Goal: Complete application form

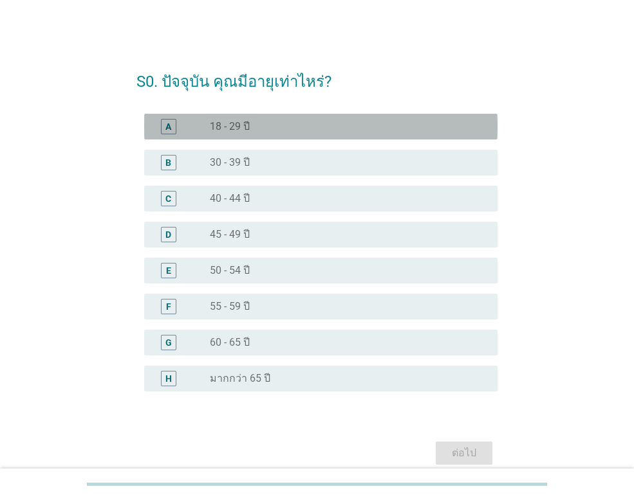
click at [230, 125] on label "18 - 29 ปี" at bounding box center [230, 126] width 40 height 13
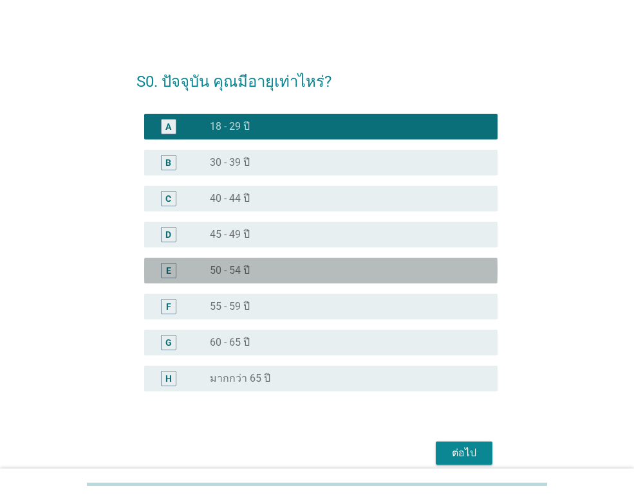
click at [244, 274] on label "50 - 54 ปี" at bounding box center [230, 270] width 40 height 13
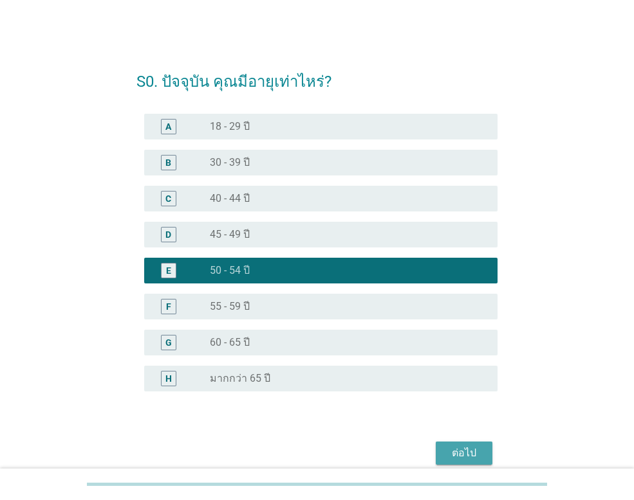
click at [459, 452] on div "ต่อไป" at bounding box center [464, 453] width 36 height 15
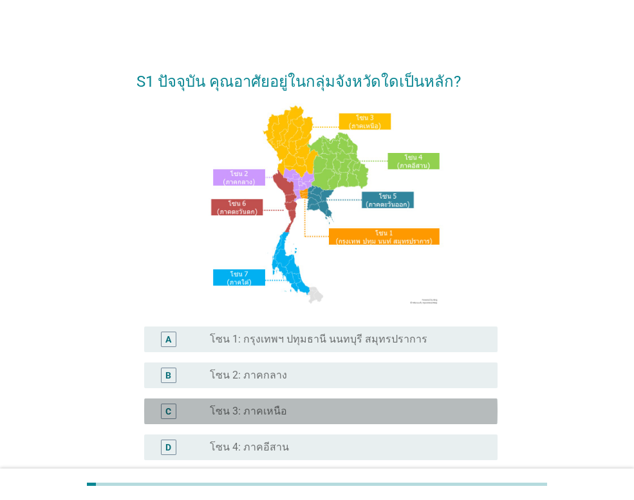
click at [292, 411] on div "radio_button_unchecked โซน 3: ภาคเหนือ" at bounding box center [343, 411] width 267 height 13
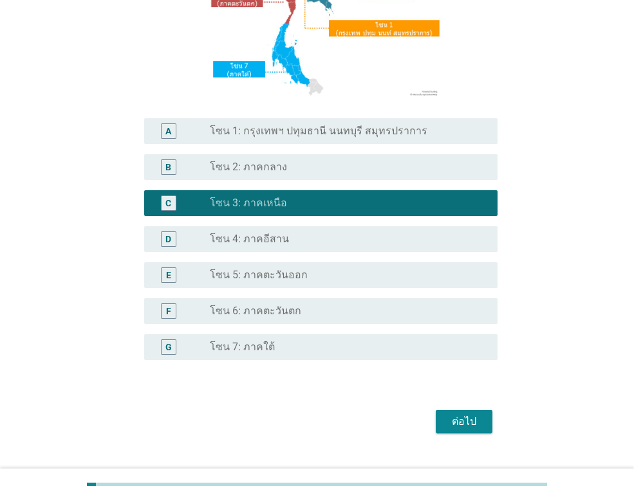
scroll to position [234, 0]
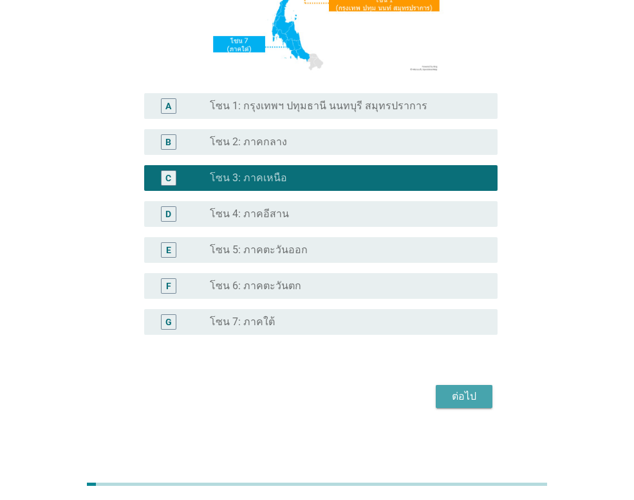
click at [449, 394] on div "ต่อไป" at bounding box center [464, 396] width 36 height 15
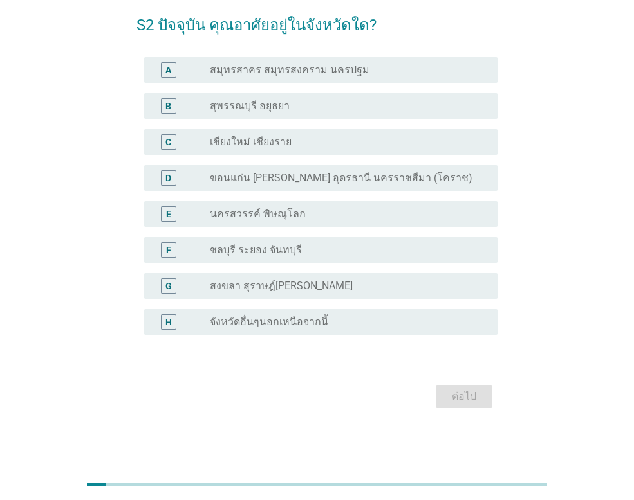
scroll to position [0, 0]
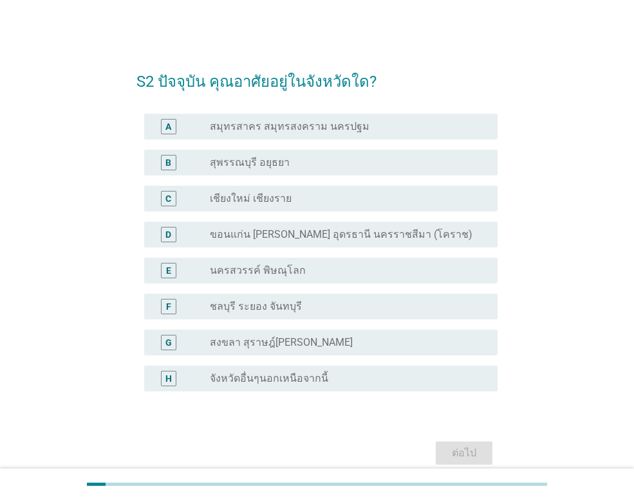
click at [264, 196] on label "เชียงใหม่ เชียงราย" at bounding box center [251, 198] width 82 height 13
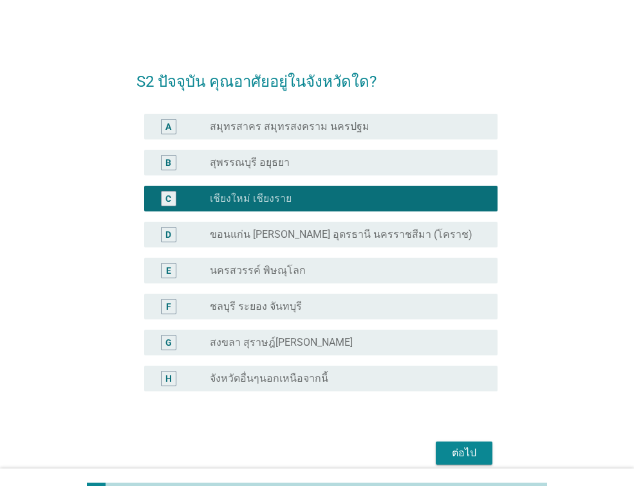
click at [464, 446] on div "ต่อไป" at bounding box center [464, 453] width 36 height 15
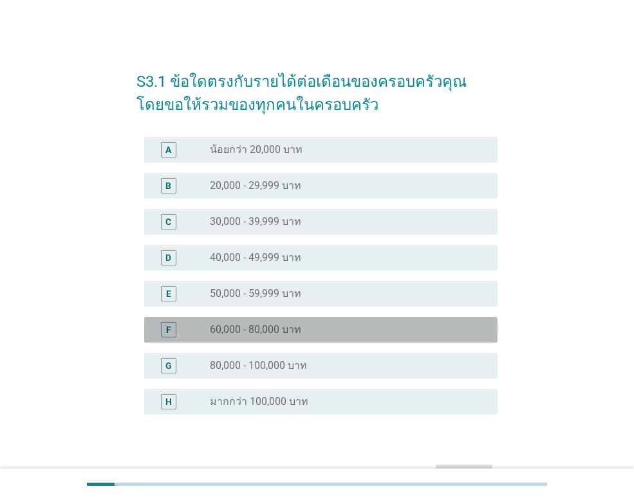
click at [297, 336] on div "radio_button_unchecked 60,000 - 80,000 บาท" at bounding box center [348, 329] width 277 height 15
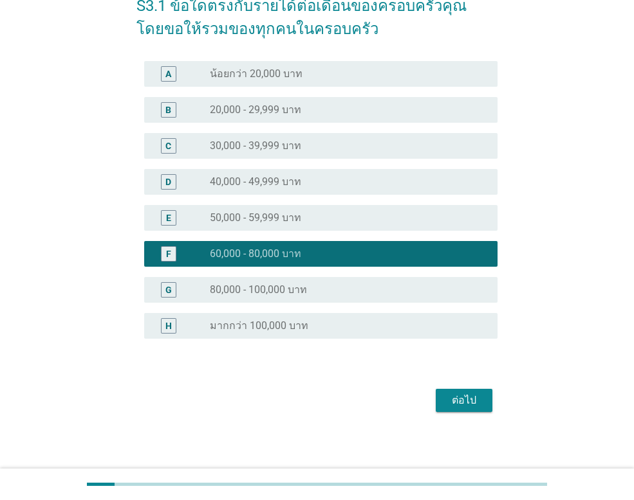
scroll to position [80, 0]
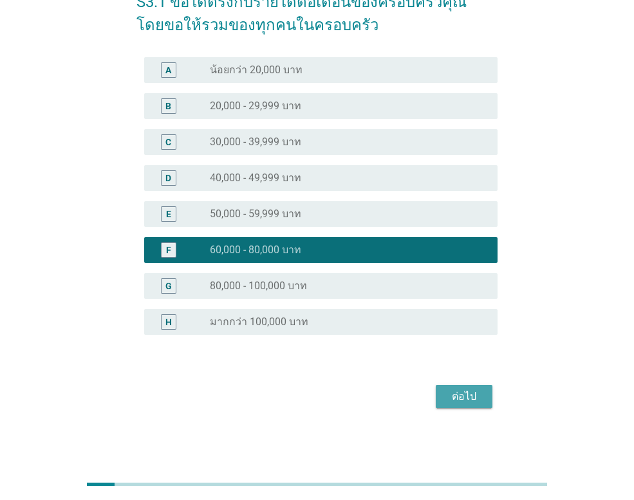
click at [462, 399] on div "ต่อไป" at bounding box center [464, 396] width 36 height 15
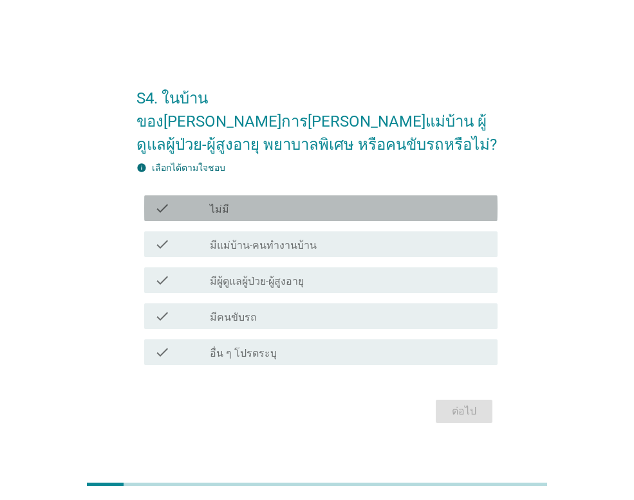
click at [295, 206] on div "check check_box_outline_blank ไม่มี" at bounding box center [320, 209] width 353 height 26
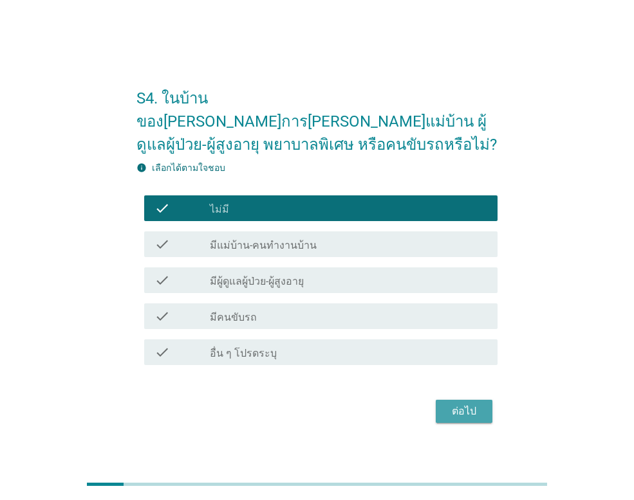
click at [459, 404] on div "ต่อไป" at bounding box center [464, 411] width 36 height 15
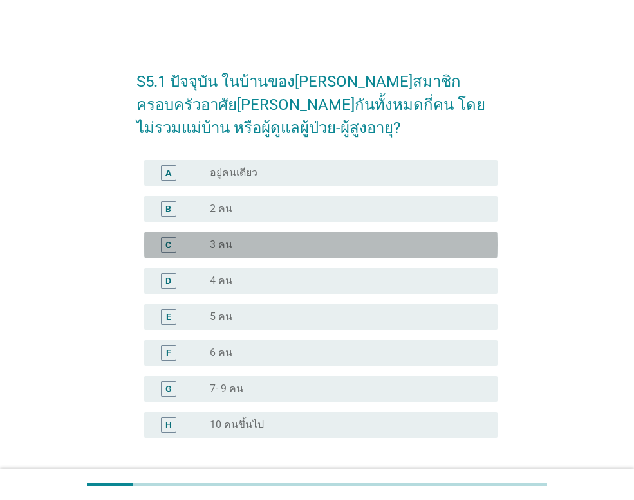
click at [295, 243] on div "radio_button_unchecked 3 คน" at bounding box center [343, 245] width 267 height 13
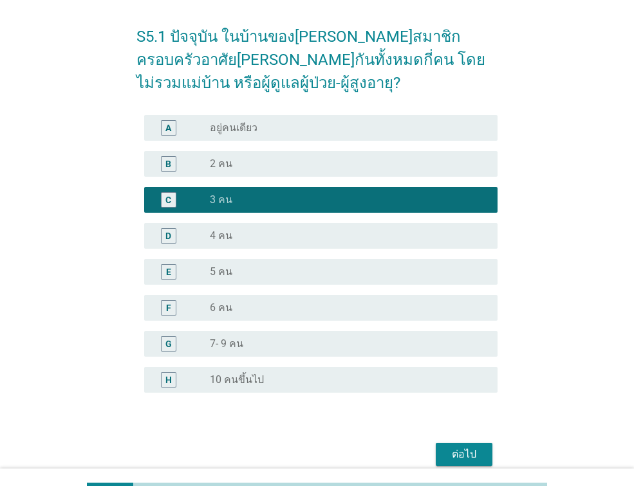
scroll to position [103, 0]
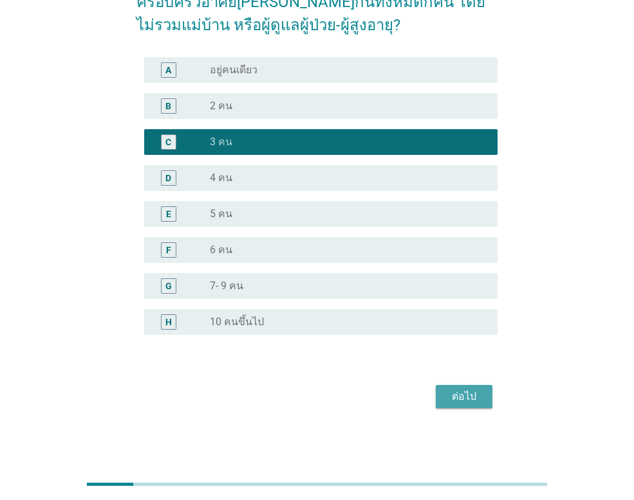
click at [463, 398] on div "ต่อไป" at bounding box center [464, 396] width 36 height 15
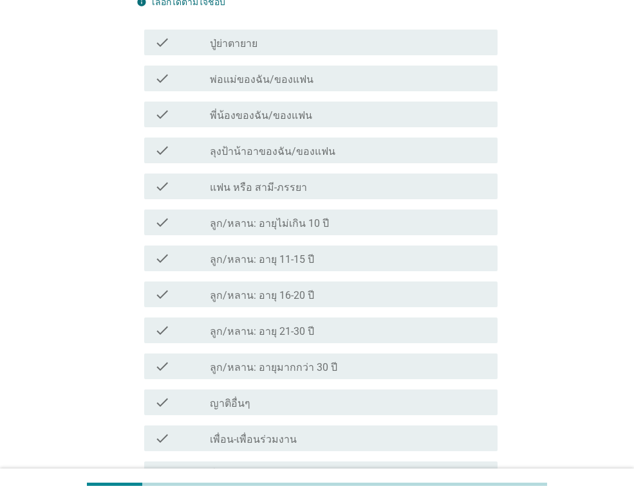
scroll to position [0, 0]
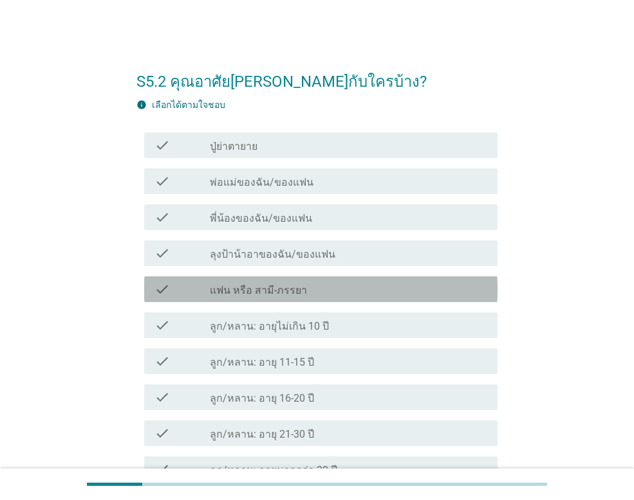
click at [250, 301] on div "check check_box_outline_blank แฟน หรือ สามี-ภรรยา" at bounding box center [320, 290] width 353 height 26
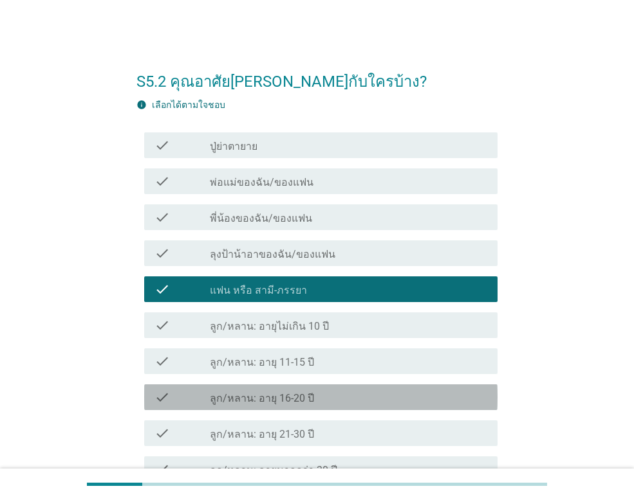
click at [260, 401] on label "ลูก/หลาน: อายุ 16-20 ปี" at bounding box center [262, 398] width 104 height 13
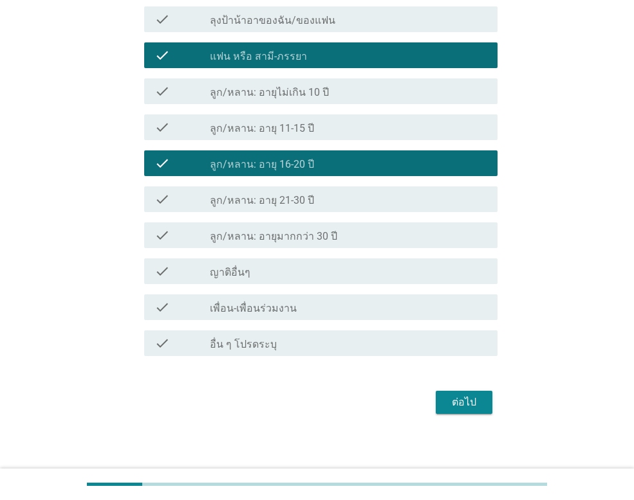
scroll to position [240, 0]
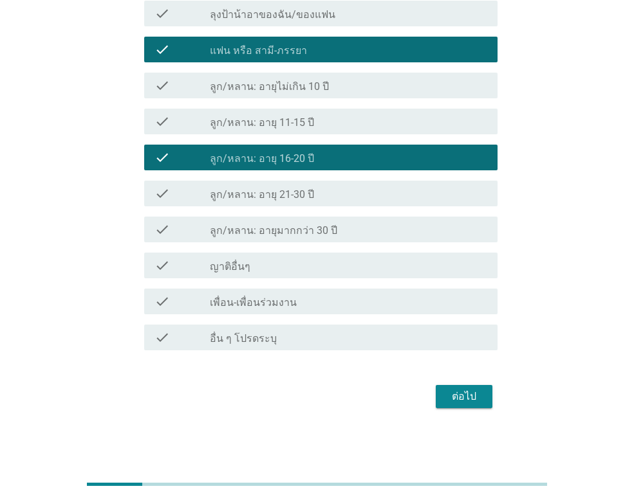
click at [458, 401] on div "ต่อไป" at bounding box center [464, 396] width 36 height 15
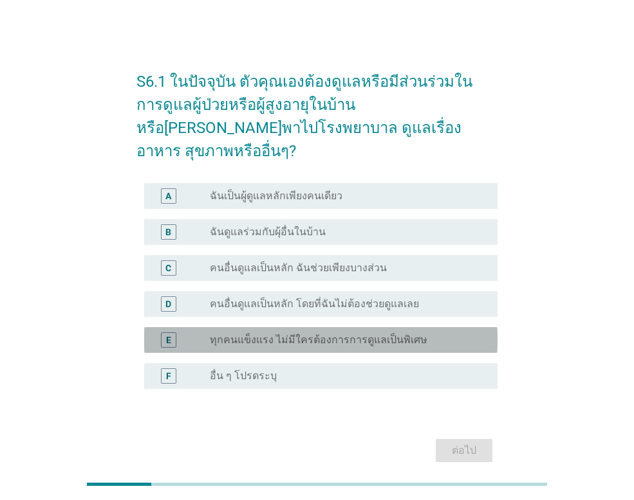
click at [280, 334] on label "ทุกคนแข็งแรง ไม่มีใครต้องการการดูแลเป็นพิเศษ" at bounding box center [318, 340] width 217 height 13
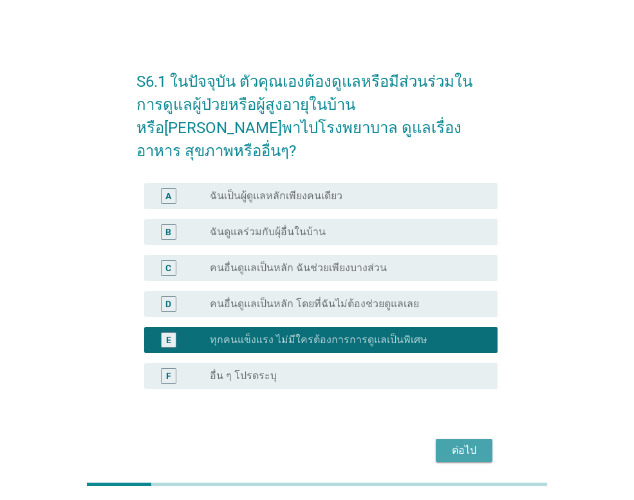
click at [468, 443] on div "ต่อไป" at bounding box center [464, 450] width 36 height 15
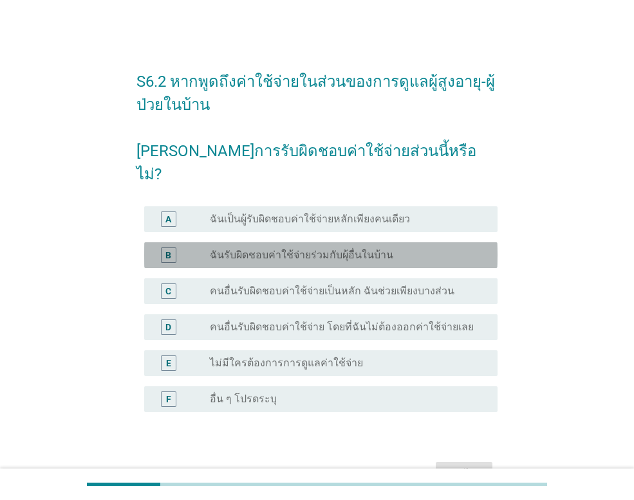
click at [297, 249] on label "ฉันรับผิดชอบค่าใช้จ่ายร่วมกับผุ้อื่นในบ้าน" at bounding box center [301, 255] width 183 height 13
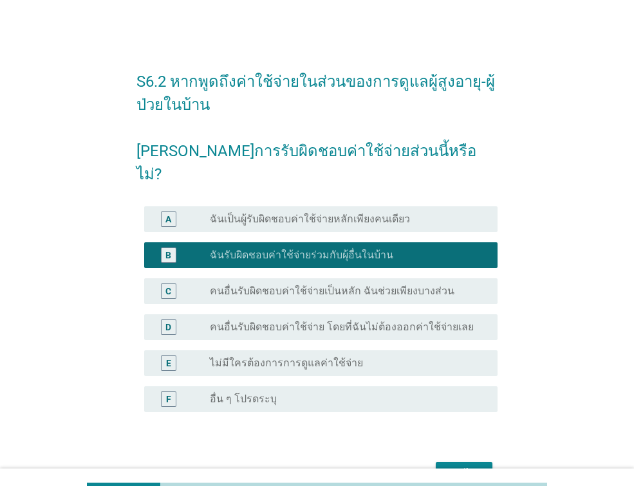
click at [451, 466] on div "ต่อไป" at bounding box center [464, 473] width 36 height 15
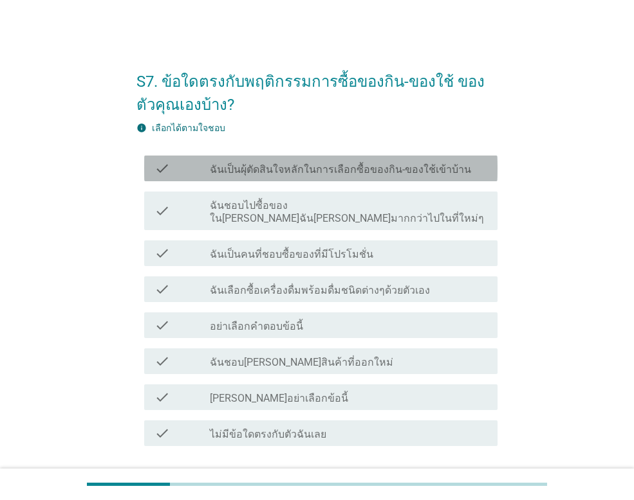
click at [278, 170] on label "ฉันเป็นผุ้ตัดสินใจหลักในการเลือกซื้อของกิน-ของใช้เข้าบ้าน" at bounding box center [340, 169] width 261 height 13
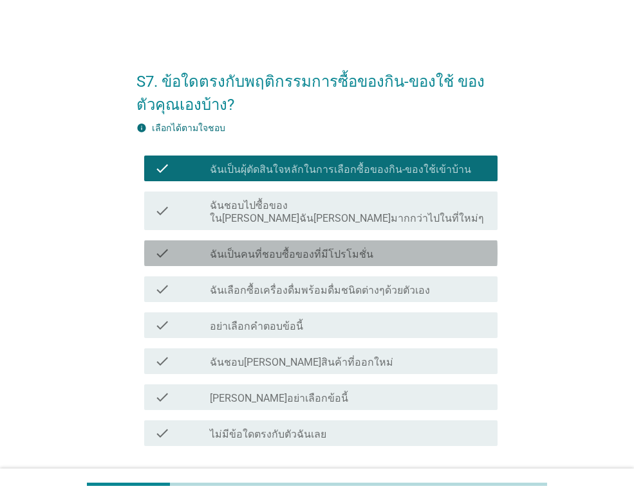
click at [275, 248] on div "check check_box_outline_blank ฉันเป็นคนที่ชอบซื้อของที่มีโปรโมชั่น" at bounding box center [320, 254] width 353 height 26
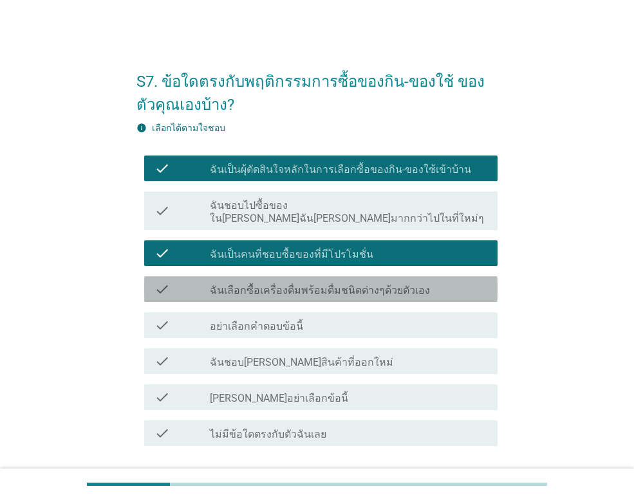
click at [278, 284] on label "ฉันเลือกซื้อเครื่องดื่มพร้อมดื่มชนิดต่างๆด้วยตัวเอง" at bounding box center [320, 290] width 220 height 13
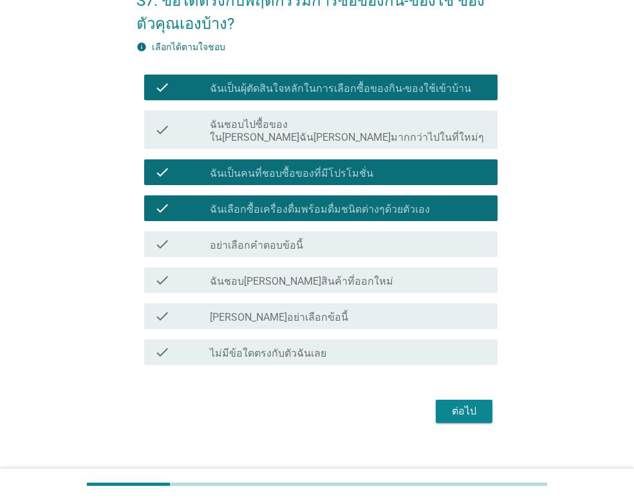
scroll to position [83, 0]
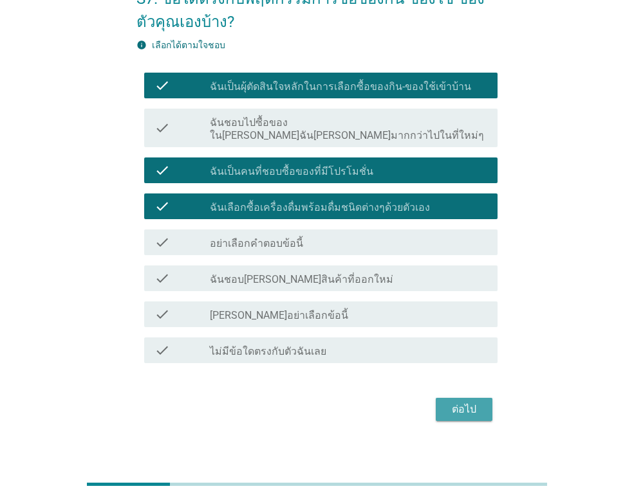
click at [462, 402] on div "ต่อไป" at bounding box center [464, 409] width 36 height 15
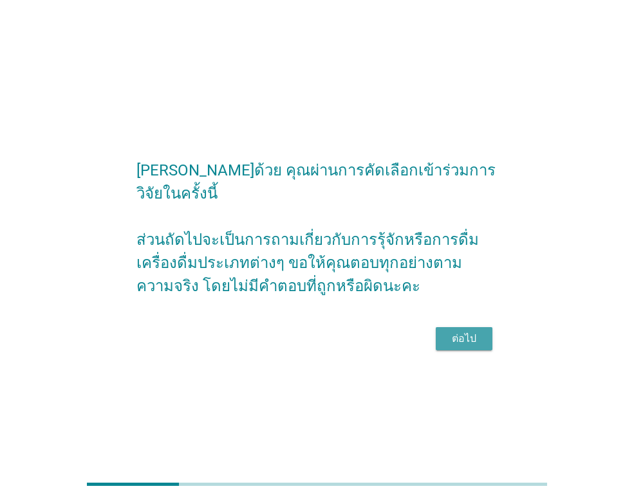
click at [468, 331] on div "ต่อไป" at bounding box center [464, 338] width 36 height 15
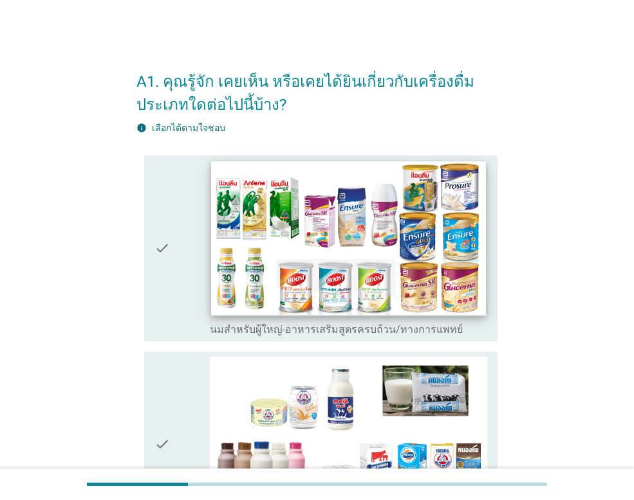
scroll to position [64, 0]
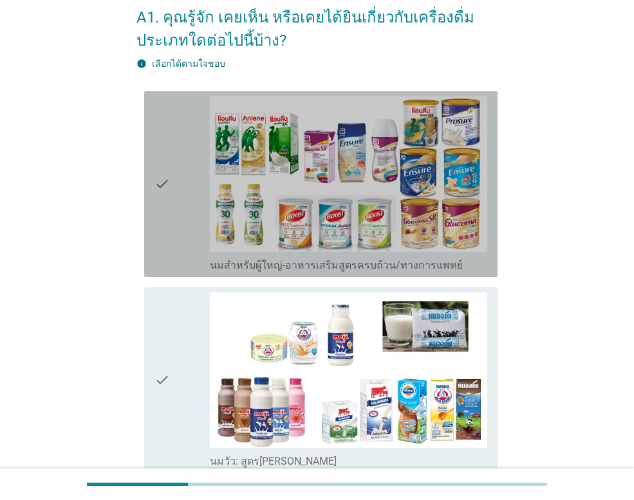
click at [306, 257] on div "check_box_outline_blank นมสำหรับผู้ใหญ่-อาหารเสริมสูตรครบถ้วน/ทางการแพทย์" at bounding box center [348, 264] width 277 height 15
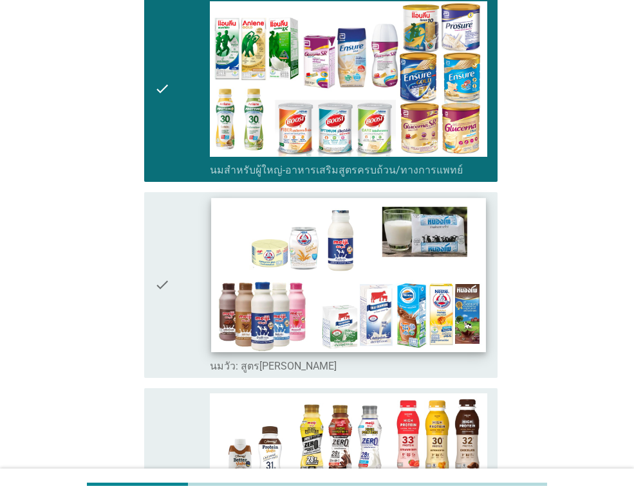
scroll to position [193, 0]
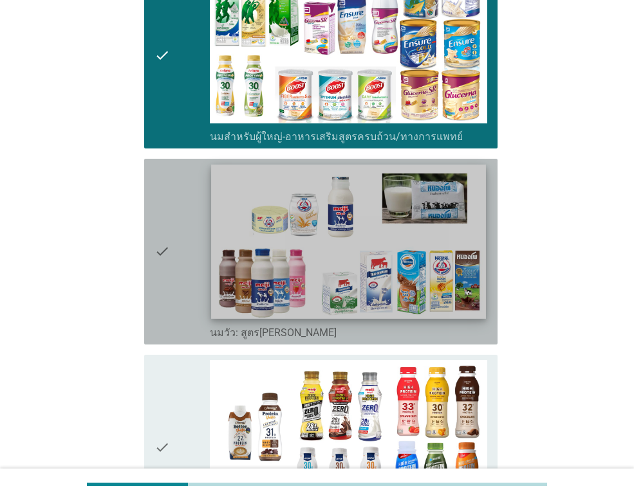
click at [307, 309] on img at bounding box center [348, 242] width 274 height 154
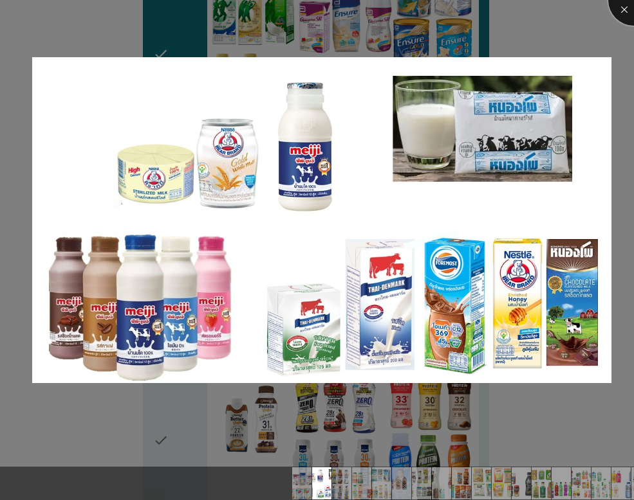
click at [627, 4] on div at bounding box center [633, -1] width 51 height 51
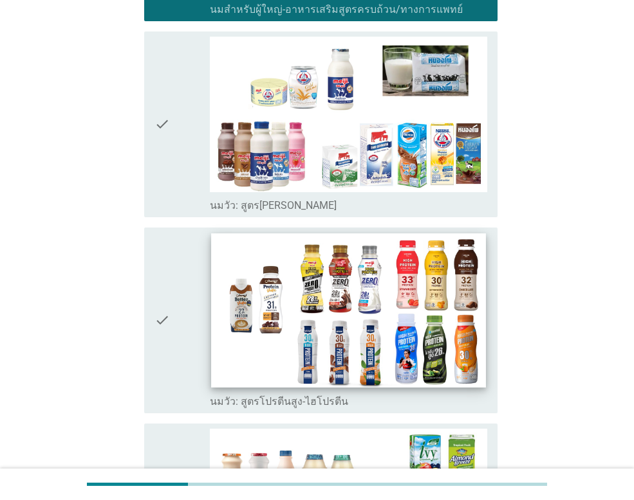
scroll to position [322, 0]
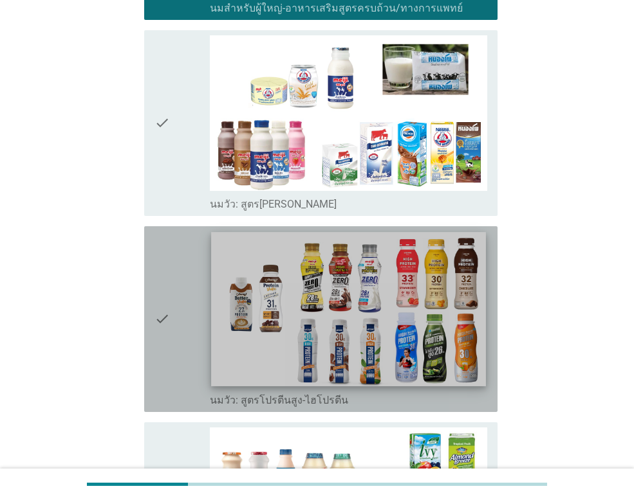
click at [290, 369] on img at bounding box center [348, 309] width 274 height 154
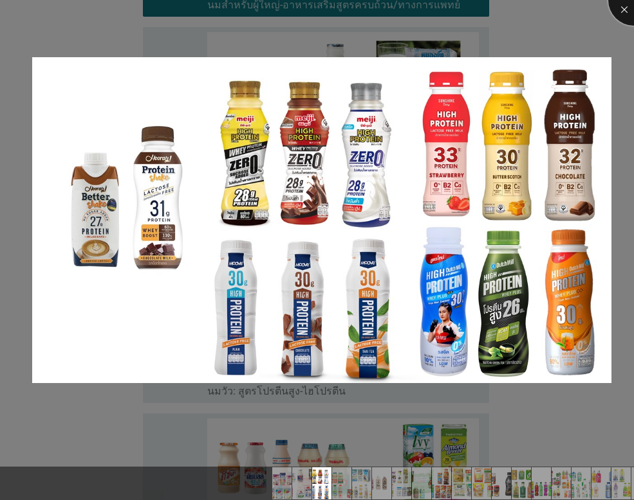
drag, startPoint x: 626, startPoint y: 12, endPoint x: 603, endPoint y: 59, distance: 52.9
click at [625, 12] on div at bounding box center [633, -1] width 51 height 51
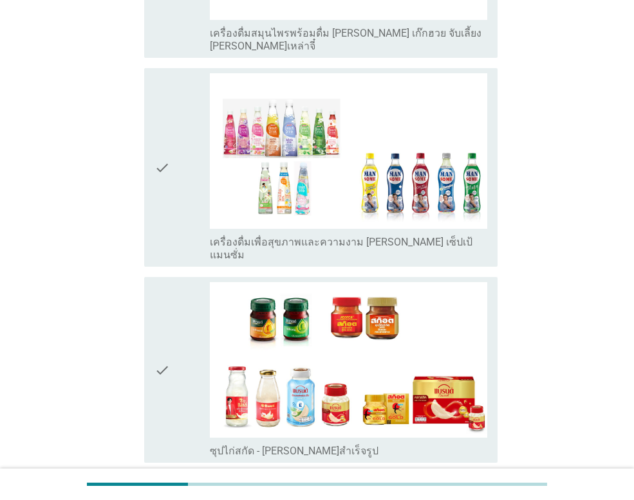
scroll to position [4165, 0]
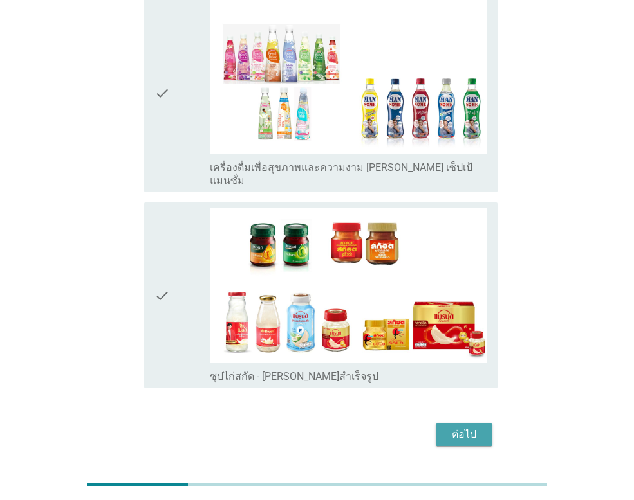
click at [457, 427] on div "ต่อไป" at bounding box center [464, 434] width 36 height 15
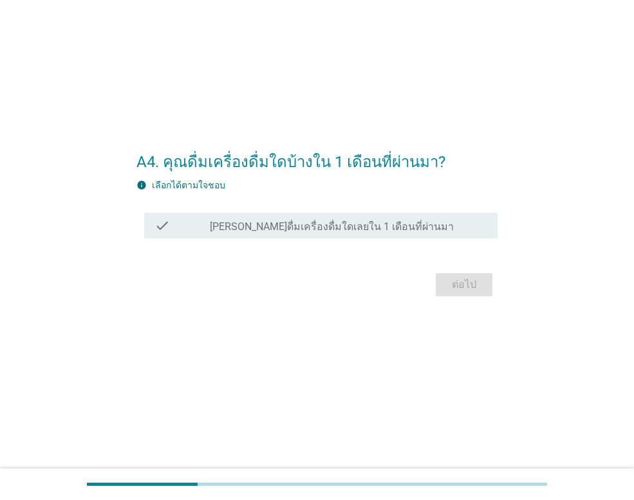
scroll to position [0, 0]
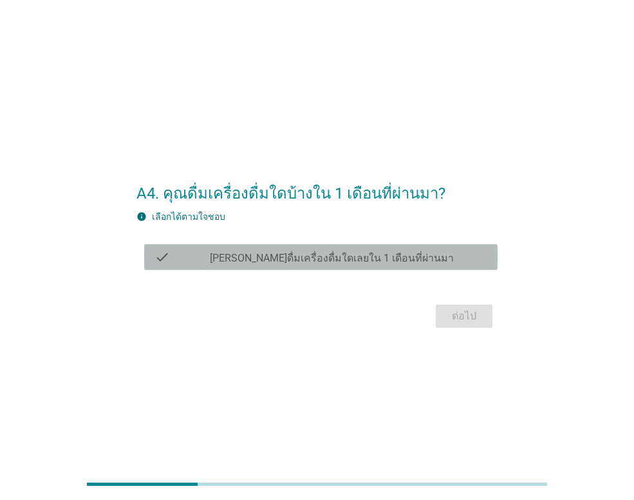
click at [401, 256] on div "check_box_outline_blank [PERSON_NAME]ดื่มเครื่องดื่มใดเลยใน 1 เดือนที่ผ่านมา" at bounding box center [348, 257] width 277 height 15
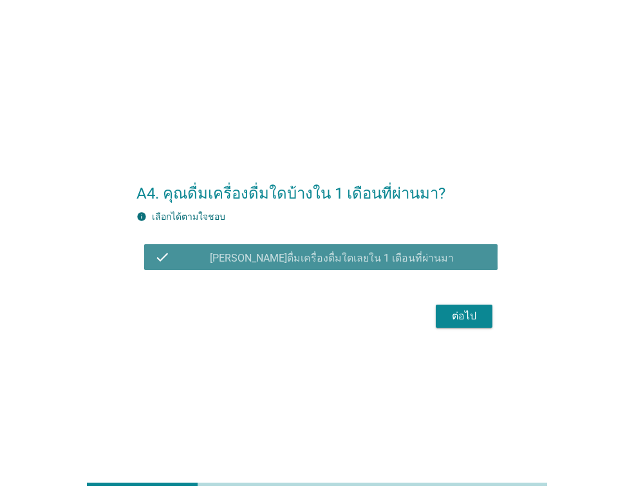
click at [424, 253] on div "check_box_outline_blank [PERSON_NAME]ดื่มเครื่องดื่มใดเลยใน 1 เดือนที่ผ่านมา" at bounding box center [348, 257] width 277 height 15
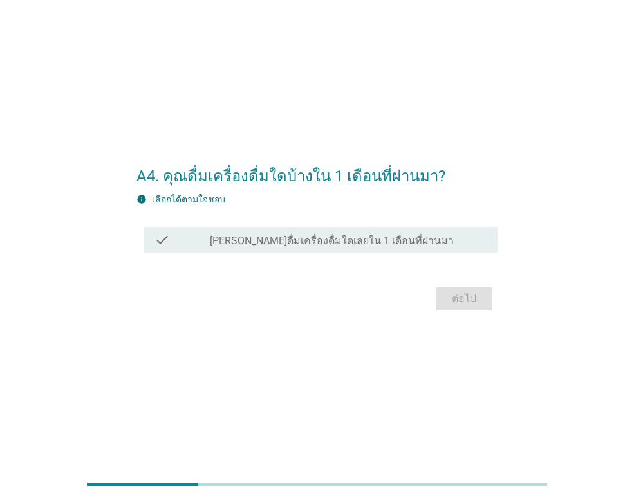
scroll to position [32, 0]
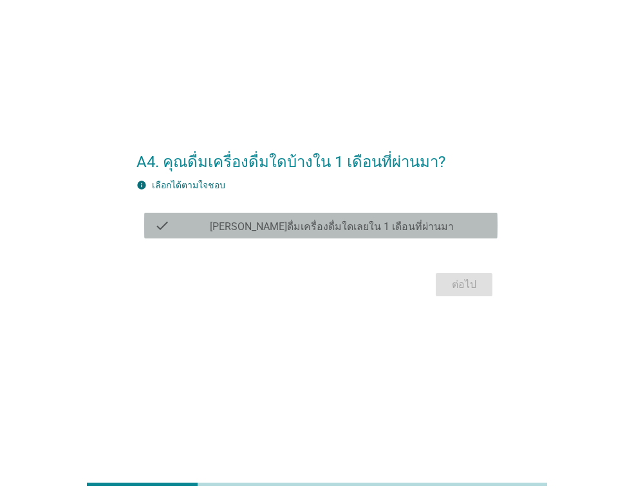
click at [443, 228] on div "check_box_outline_blank [PERSON_NAME]ดื่มเครื่องดื่มใดเลยใน 1 เดือนที่ผ่านมา" at bounding box center [348, 225] width 277 height 15
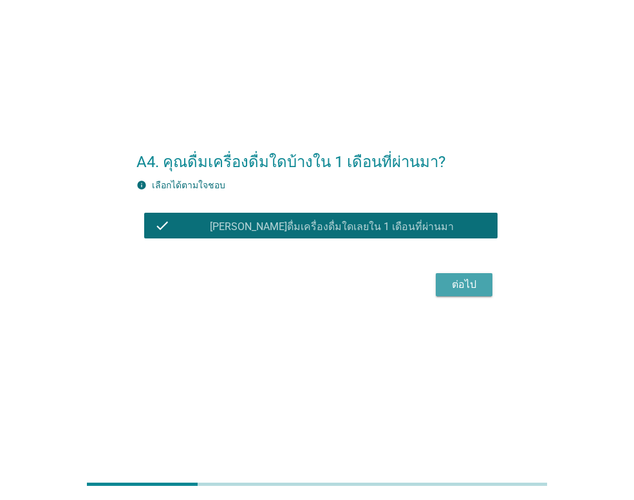
click at [462, 285] on div "ต่อไป" at bounding box center [464, 284] width 36 height 15
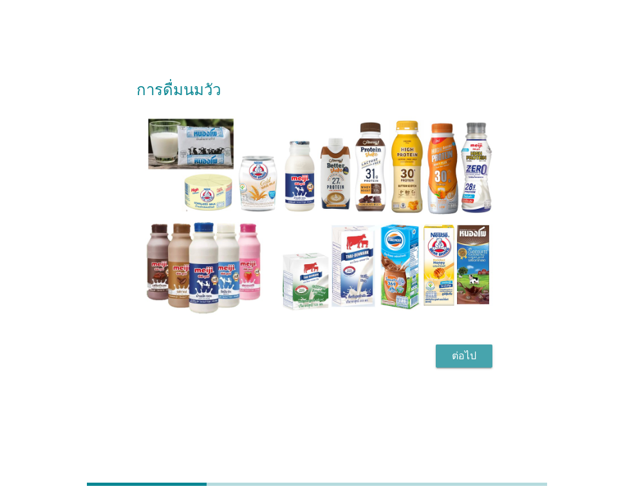
click at [461, 361] on div "ต่อไป" at bounding box center [464, 356] width 36 height 15
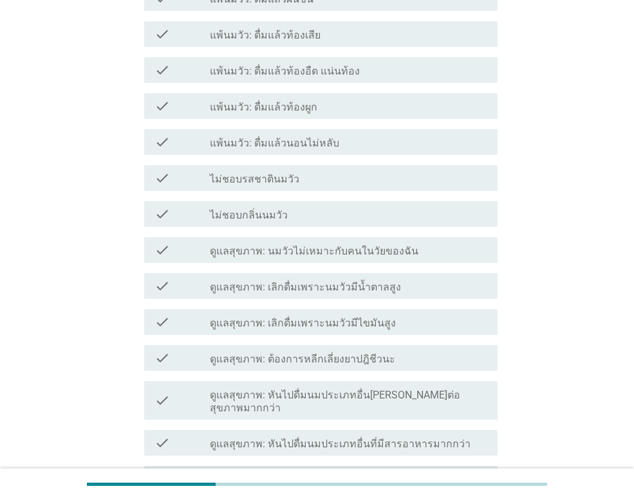
scroll to position [193, 0]
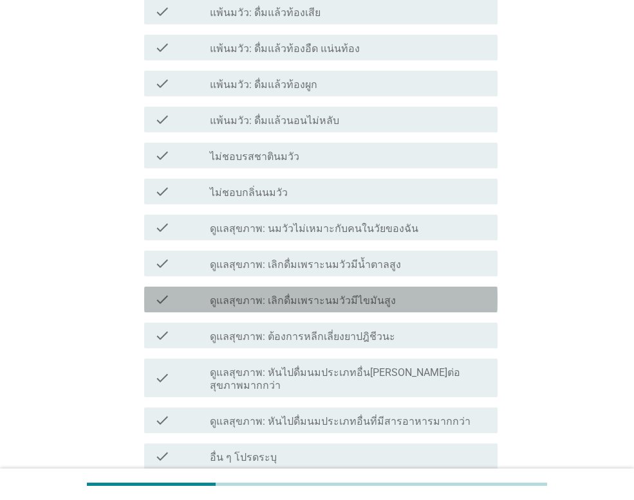
click at [340, 305] on label "ดูแลสุขภาพ: เลิกดื่มเพราะนมวัวมีไขมันสูง" at bounding box center [303, 301] width 186 height 13
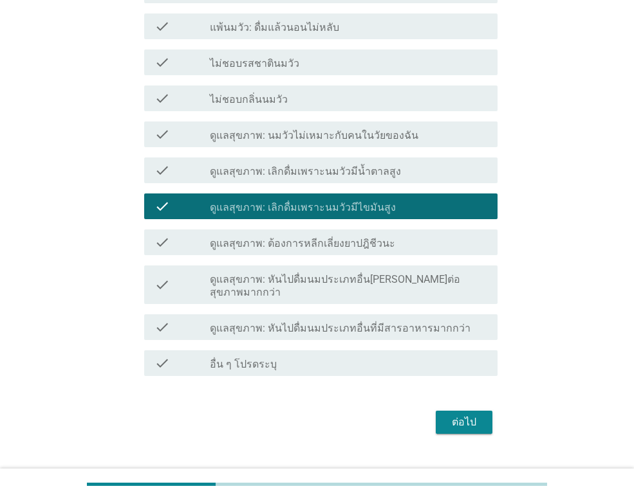
scroll to position [299, 0]
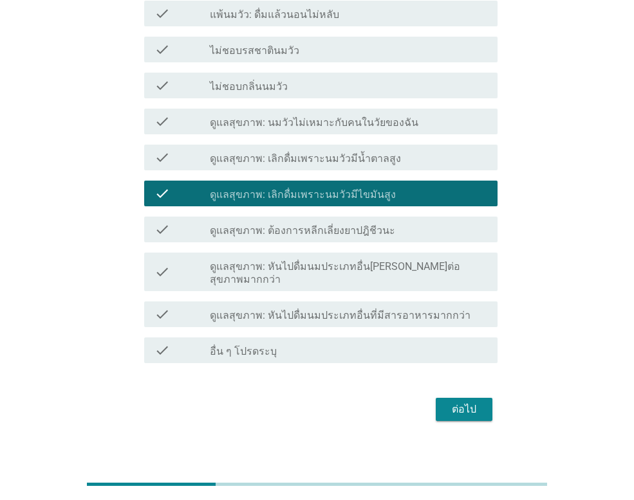
click at [459, 266] on div "check_box_outline_blank ดูแลสุขภาพ: หันไปดื่มนมประเภทอื่น[PERSON_NAME]ต่อสุขภาพ…" at bounding box center [348, 272] width 277 height 28
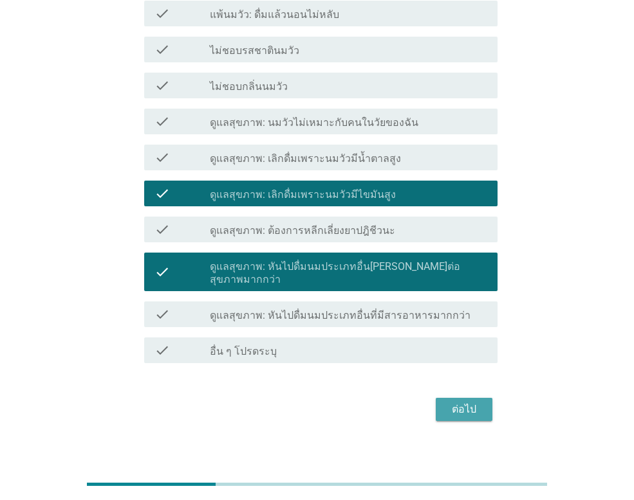
click at [466, 402] on div "ต่อไป" at bounding box center [464, 409] width 36 height 15
